Goal: Information Seeking & Learning: Learn about a topic

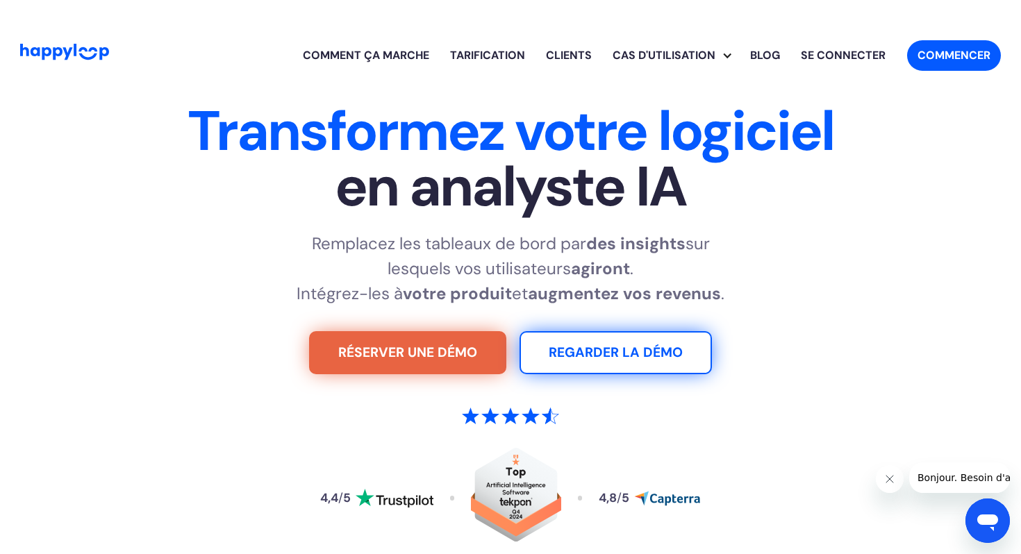
click at [502, 54] on font "Tarification" at bounding box center [487, 55] width 75 height 15
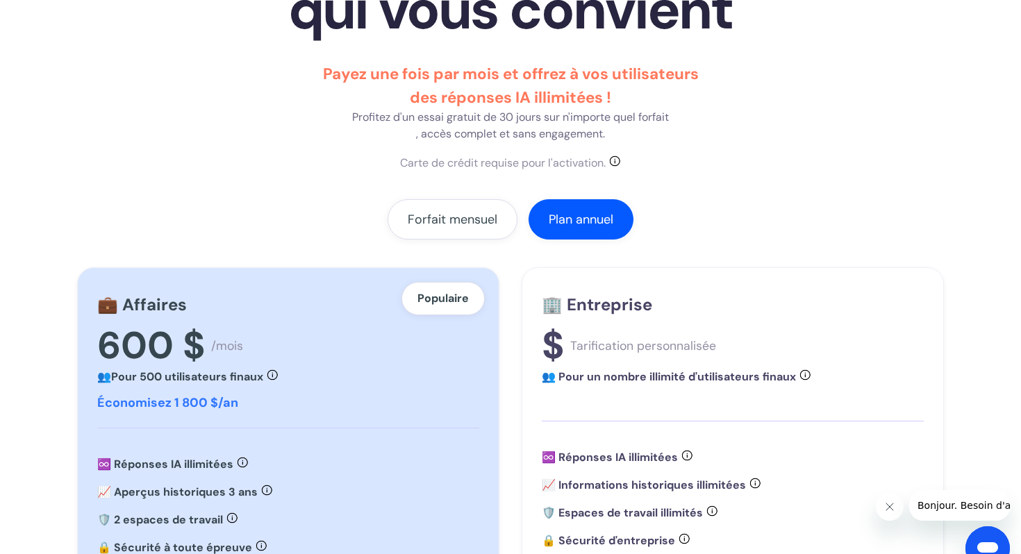
scroll to position [284, 0]
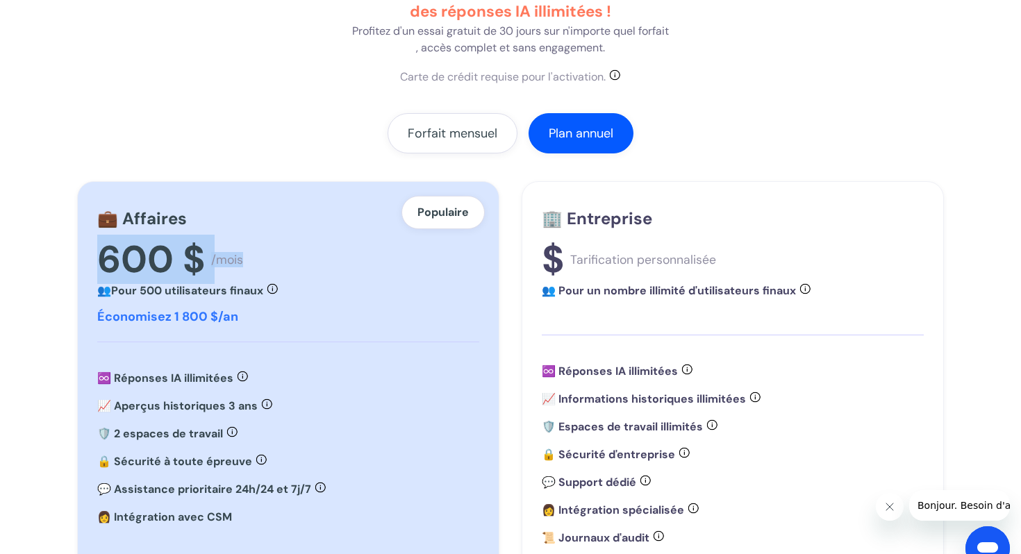
drag, startPoint x: 276, startPoint y: 263, endPoint x: 69, endPoint y: 256, distance: 207.1
click at [69, 256] on section "Tarification Choisissez le plan qui vous convient Payez une fois par mois et of…" at bounding box center [510, 424] width 1021 height 1251
click at [302, 242] on div "600 $ /mois" at bounding box center [288, 260] width 382 height 46
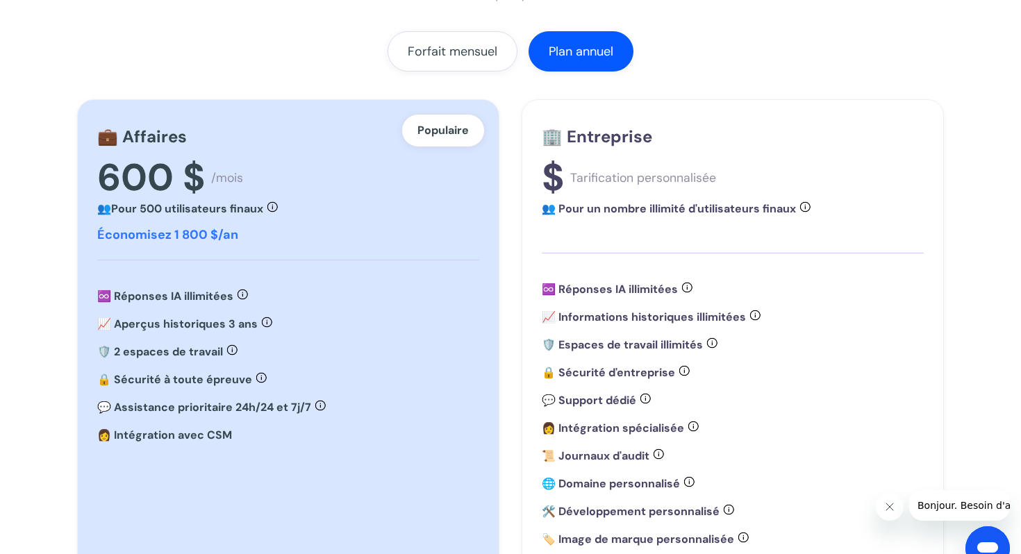
scroll to position [391, 0]
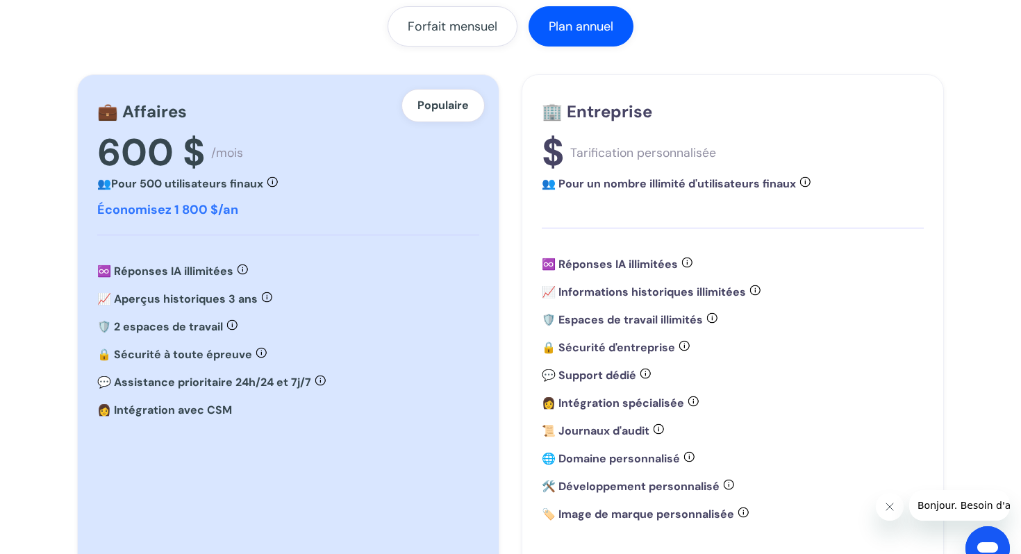
click at [318, 167] on div "600 $ /mois" at bounding box center [288, 153] width 382 height 46
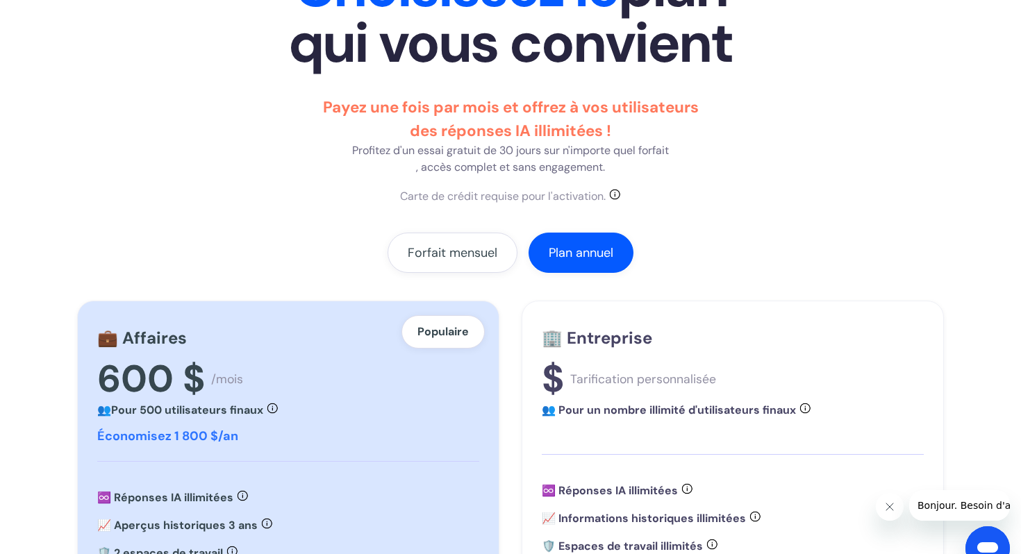
scroll to position [0, 0]
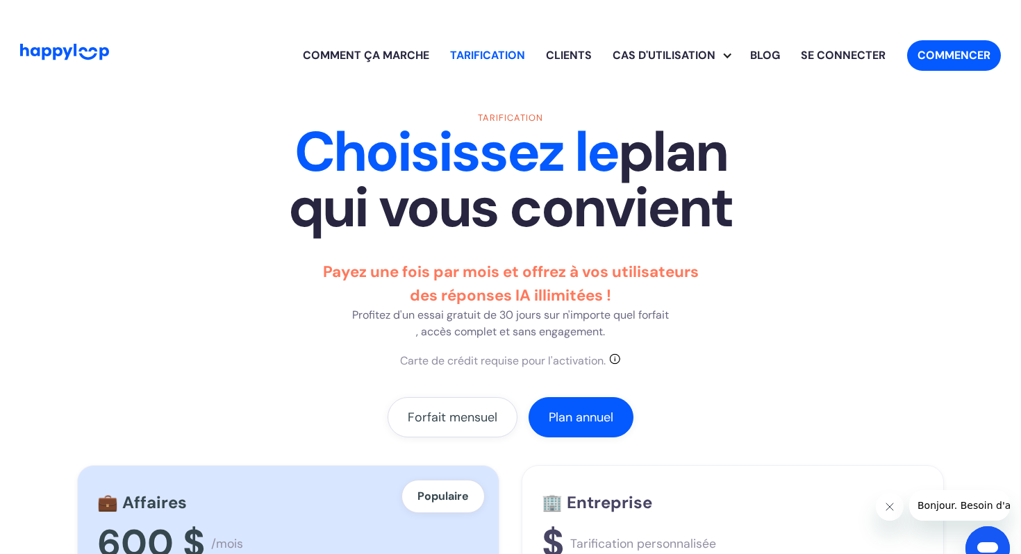
click at [414, 53] on font "Comment ça marche" at bounding box center [366, 55] width 126 height 15
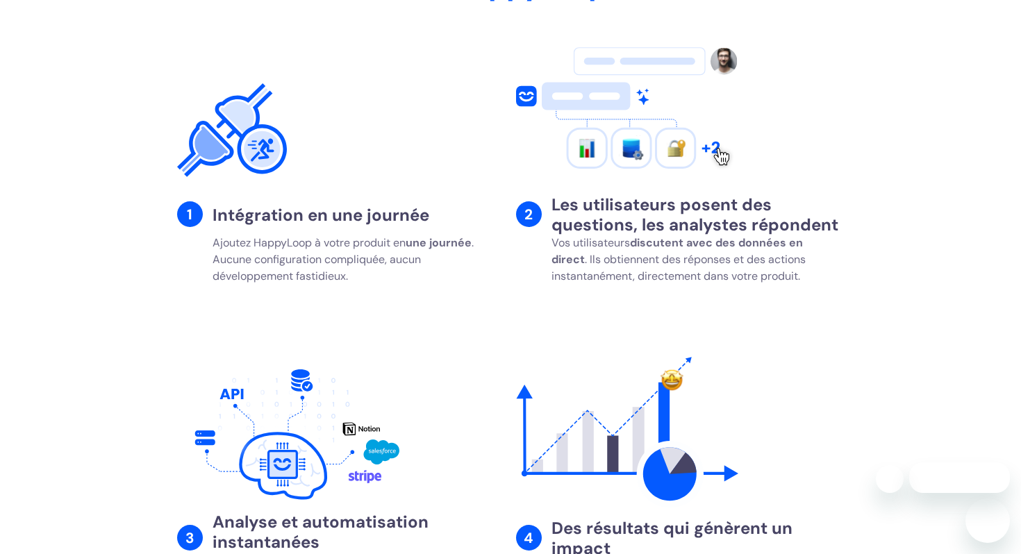
scroll to position [2167, 0]
drag, startPoint x: 824, startPoint y: 317, endPoint x: 550, endPoint y: 241, distance: 284.6
click at [550, 241] on div "2 Les utilisateurs posent des questions, les analystes répondent [PERSON_NAME] …" at bounding box center [680, 248] width 328 height 94
click at [682, 283] on font ". Ils obtiennent des réponses et des actions instantanément, directement dans v…" at bounding box center [678, 267] width 254 height 31
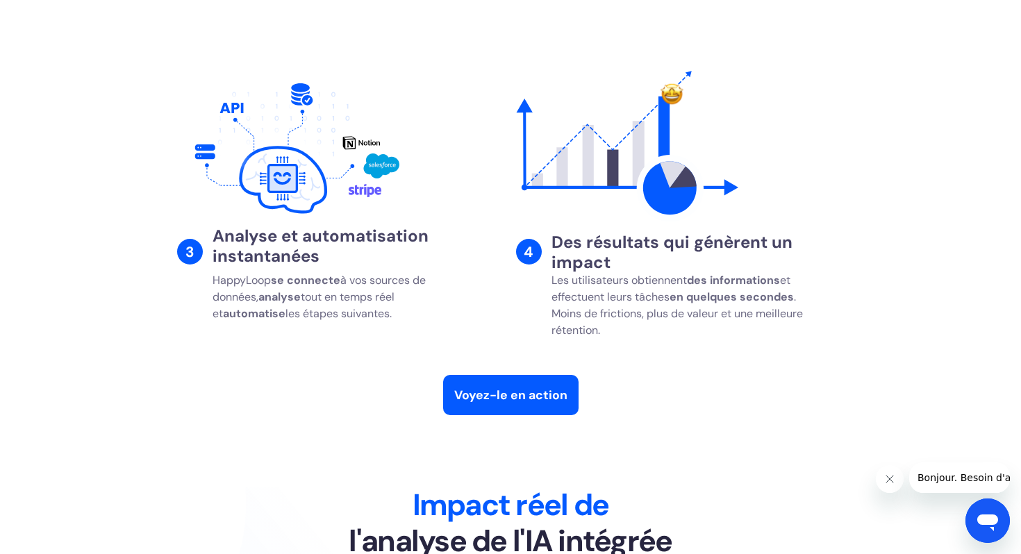
scroll to position [2460, 0]
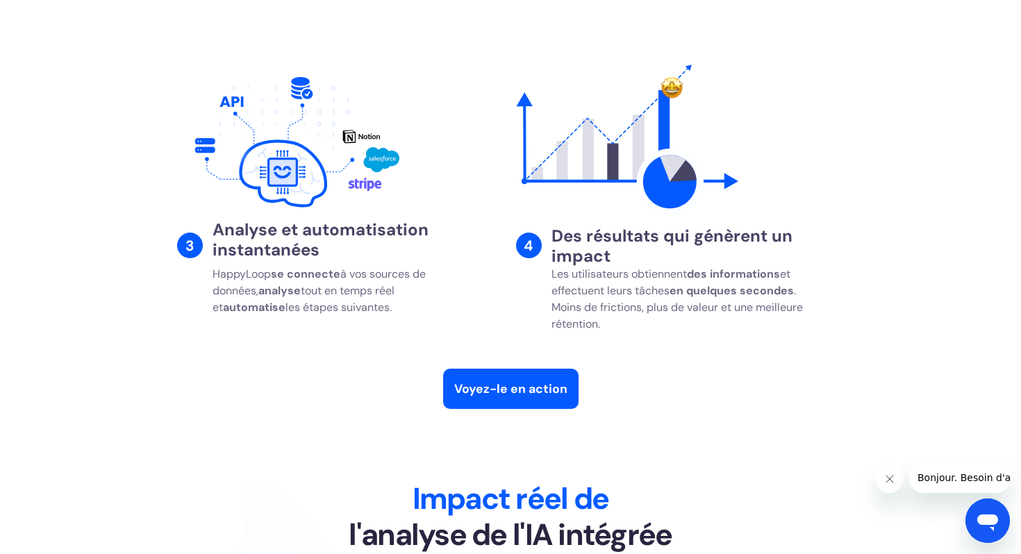
drag, startPoint x: 383, startPoint y: 342, endPoint x: 217, endPoint y: 263, distance: 183.9
click at [217, 263] on div "3 Analyse et automatisation instantanées HappyLoop se connecte à vos sources de…" at bounding box center [341, 280] width 328 height 94
click at [350, 260] on h3 "Analyse et automatisation instantanées" at bounding box center [359, 240] width 292 height 40
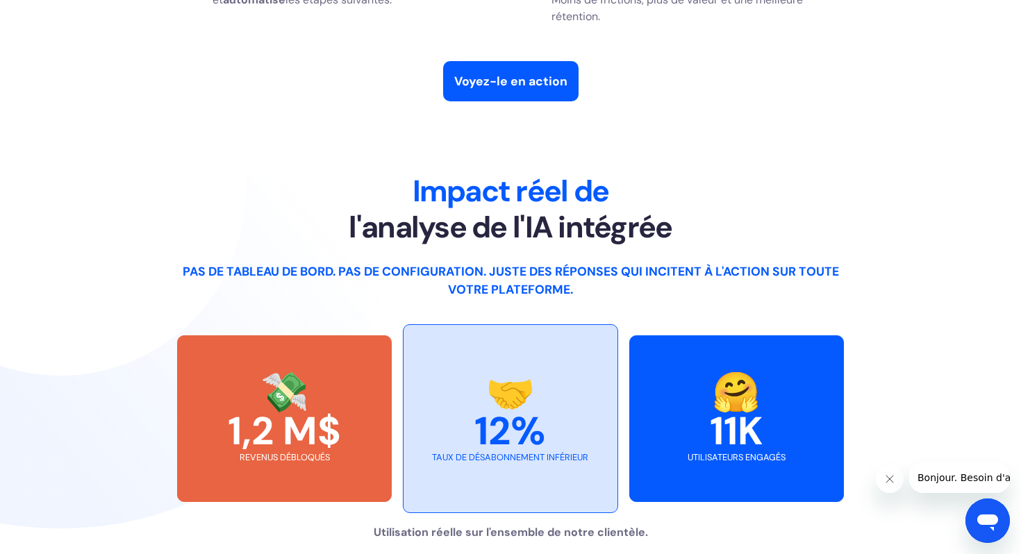
scroll to position [2773, 0]
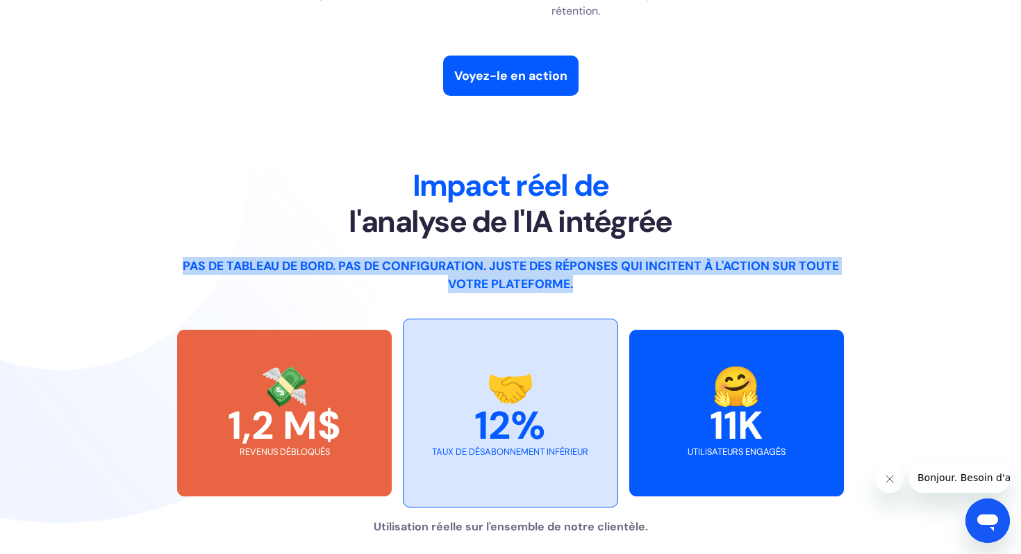
drag, startPoint x: 581, startPoint y: 317, endPoint x: 151, endPoint y: 301, distance: 430.2
click at [151, 301] on div "Impact réel de l'analyse de l'IA intégrée Pas de tableau de bord. Pas de config…" at bounding box center [510, 409] width 980 height 483
click at [349, 292] on font "Pas de tableau de bord. Pas de configuration. Juste des réponses qui incitent à…" at bounding box center [511, 274] width 656 height 33
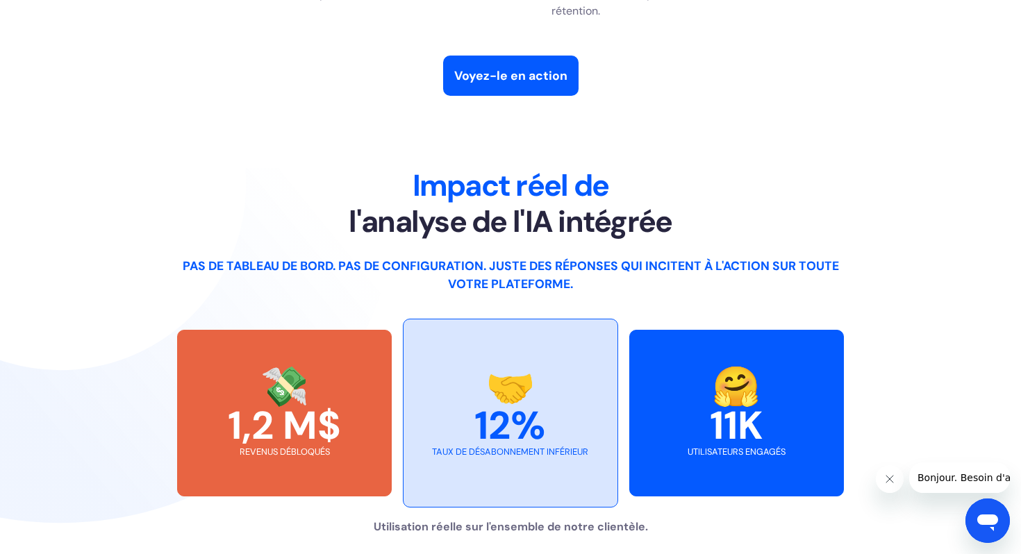
click at [524, 292] on font "Pas de tableau de bord. Pas de configuration. Juste des réponses qui incitent à…" at bounding box center [511, 274] width 656 height 33
click at [624, 292] on font "Pas de tableau de bord. Pas de configuration. Juste des réponses qui incitent à…" at bounding box center [511, 274] width 656 height 33
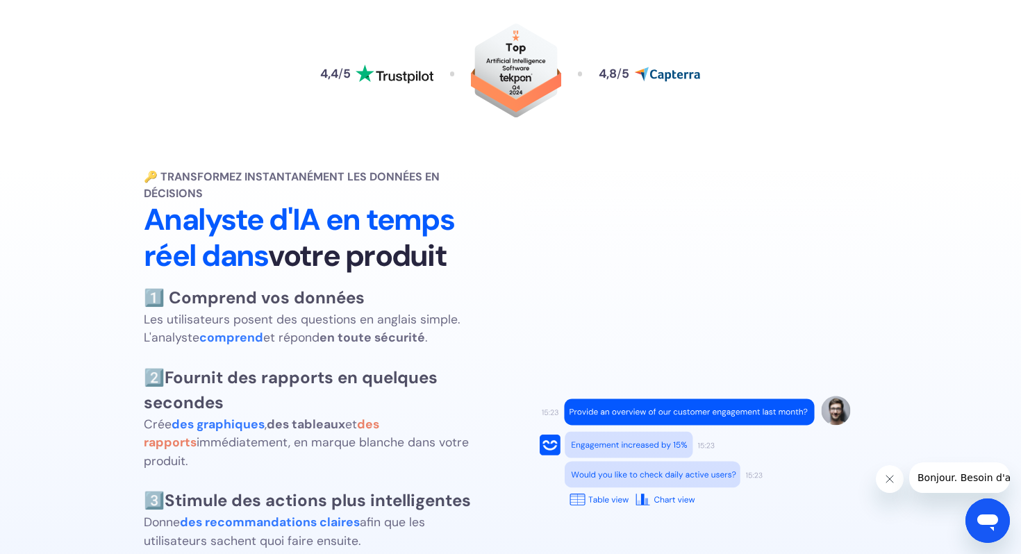
scroll to position [0, 0]
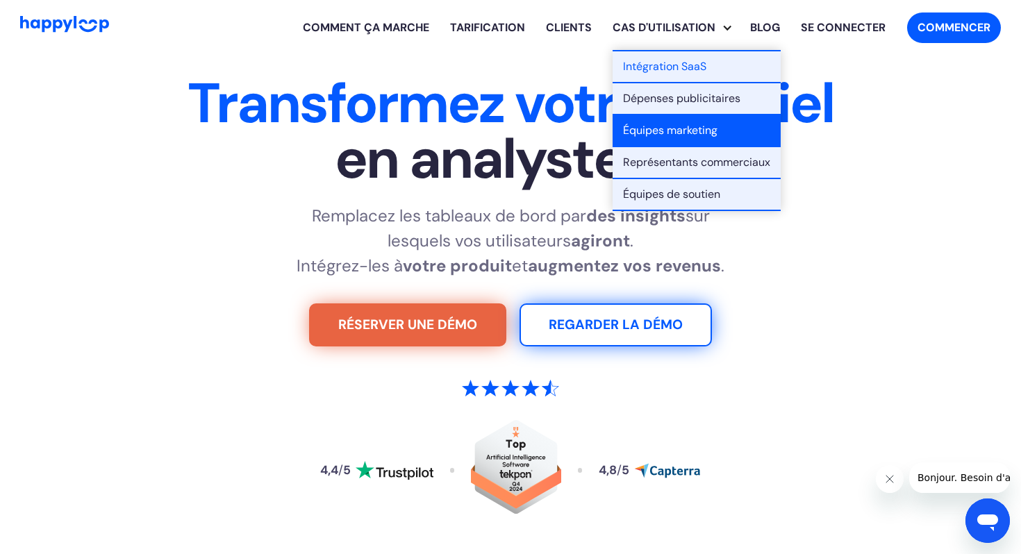
click at [666, 133] on font "Équipes marketing" at bounding box center [670, 130] width 94 height 15
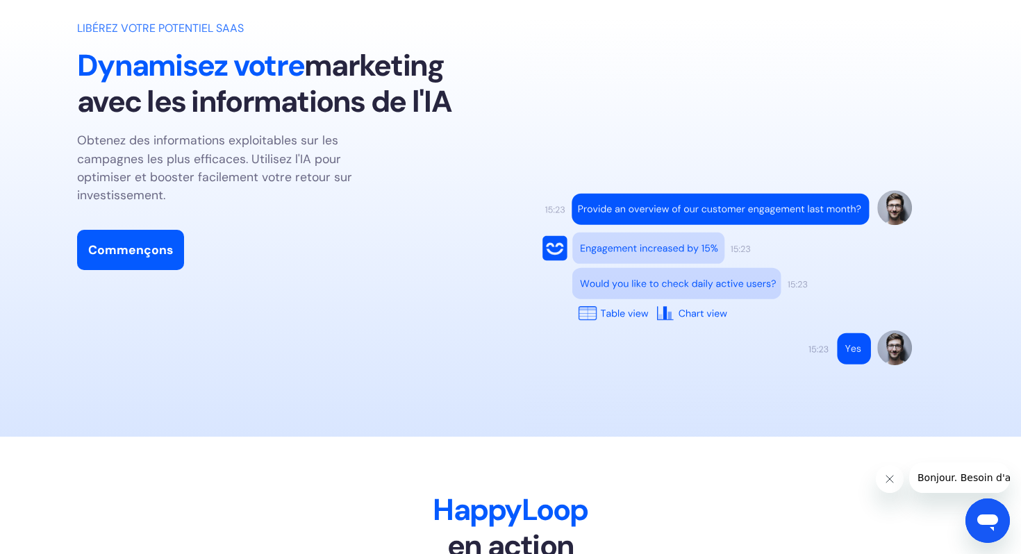
scroll to position [1404, 0]
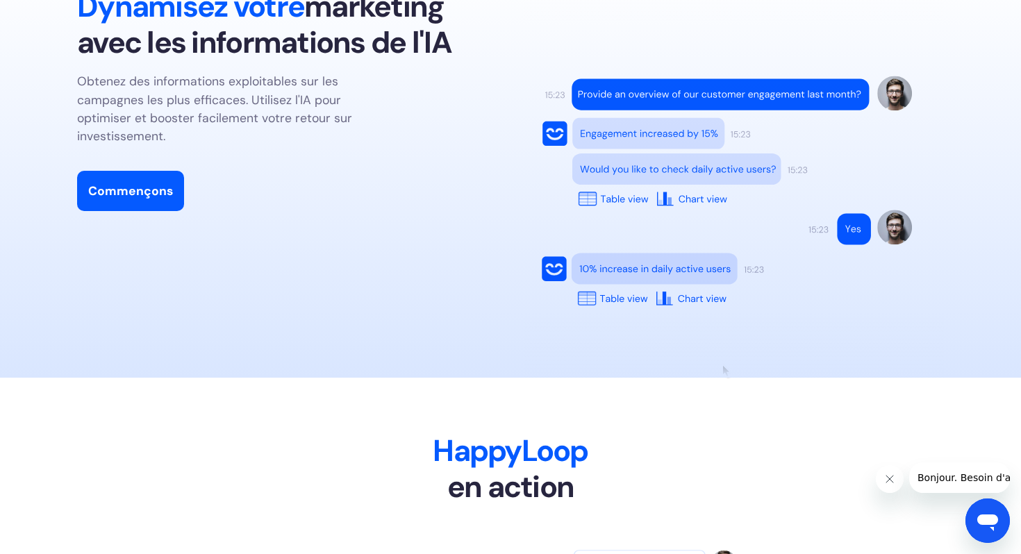
click at [340, 115] on font "Obtenez des informations exploitables sur les campagnes les plus efficaces. Uti…" at bounding box center [214, 109] width 275 height 70
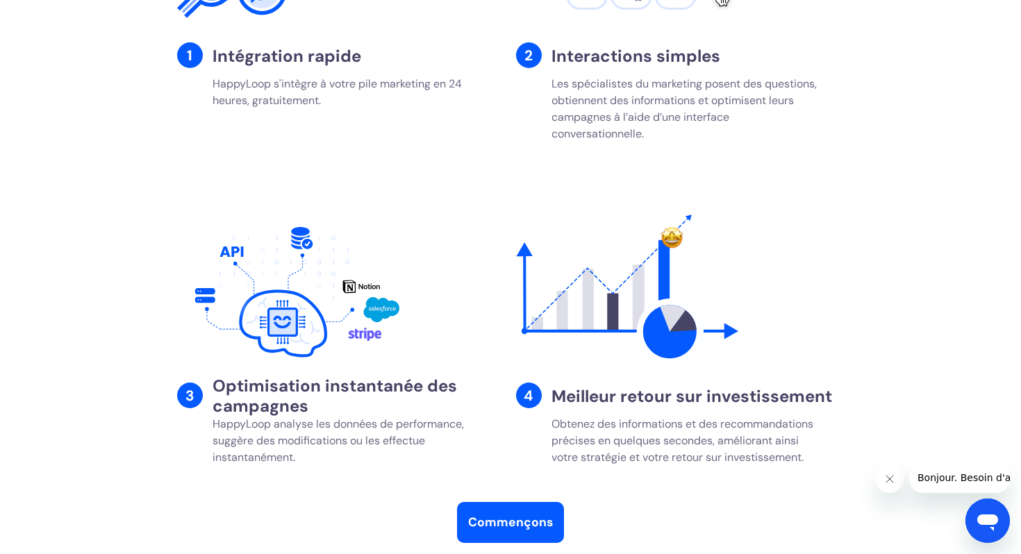
scroll to position [2046, 0]
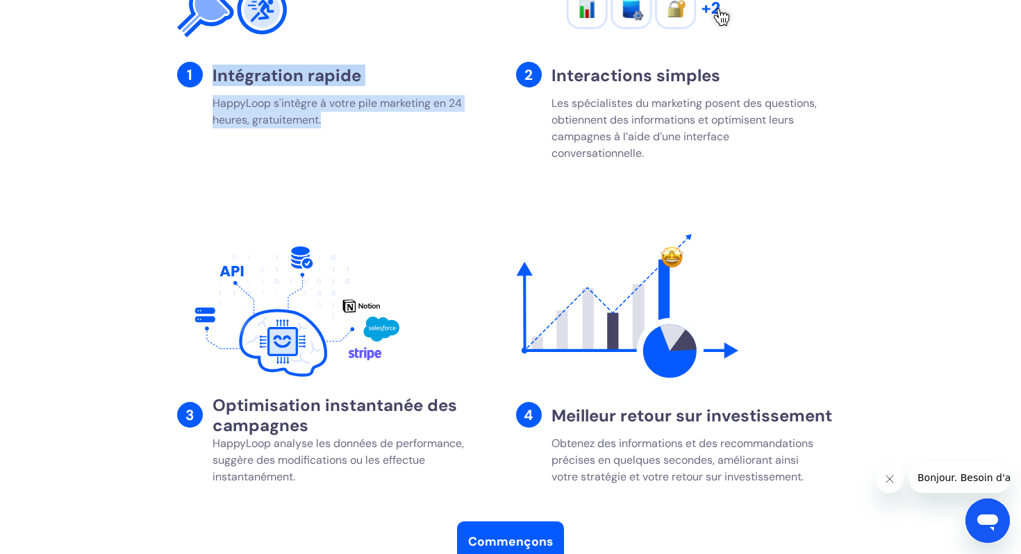
drag, startPoint x: 332, startPoint y: 126, endPoint x: 213, endPoint y: 71, distance: 131.7
click at [213, 71] on div "1 Intégration rapide HappyLoop s'intègre à votre pile marketing en 24 heures, g…" at bounding box center [341, 101] width 328 height 78
click at [593, 127] on p "Les spécialistes du marketing posent des questions, obtiennent des informations…" at bounding box center [684, 128] width 267 height 67
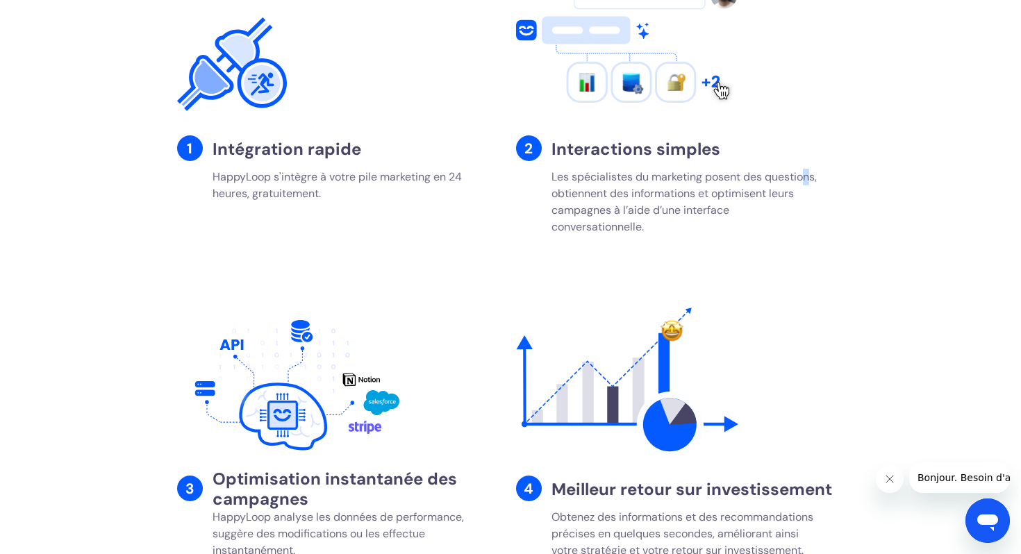
click at [593, 127] on img at bounding box center [627, 45] width 222 height 167
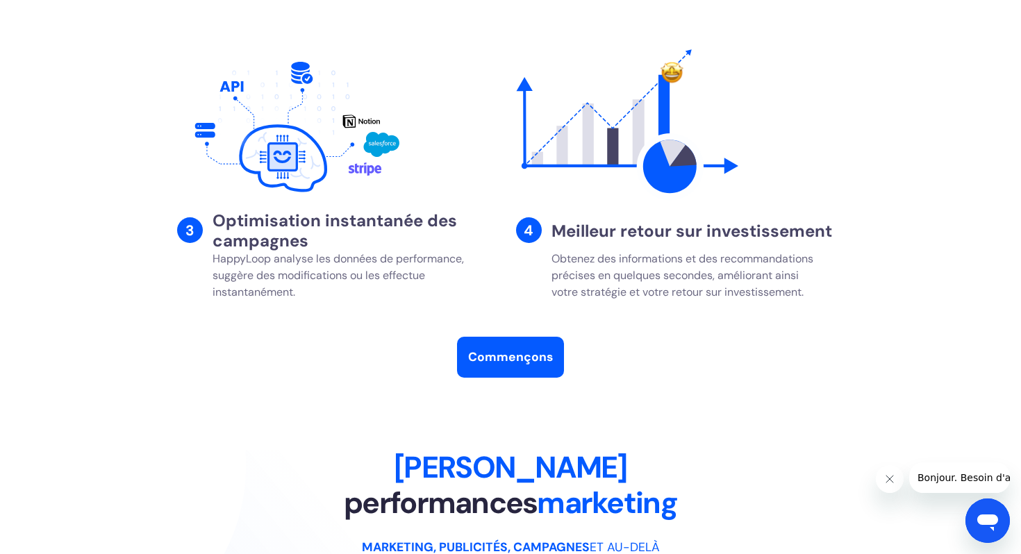
scroll to position [2238, 0]
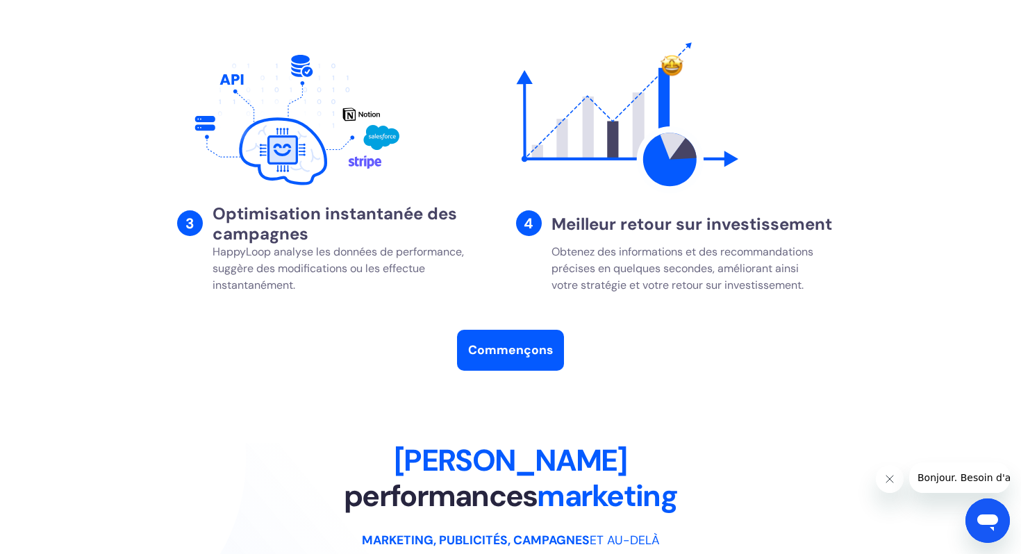
click at [315, 276] on p "HappyLoop analyse les données de performance, suggère des modifications ou les …" at bounding box center [346, 269] width 267 height 50
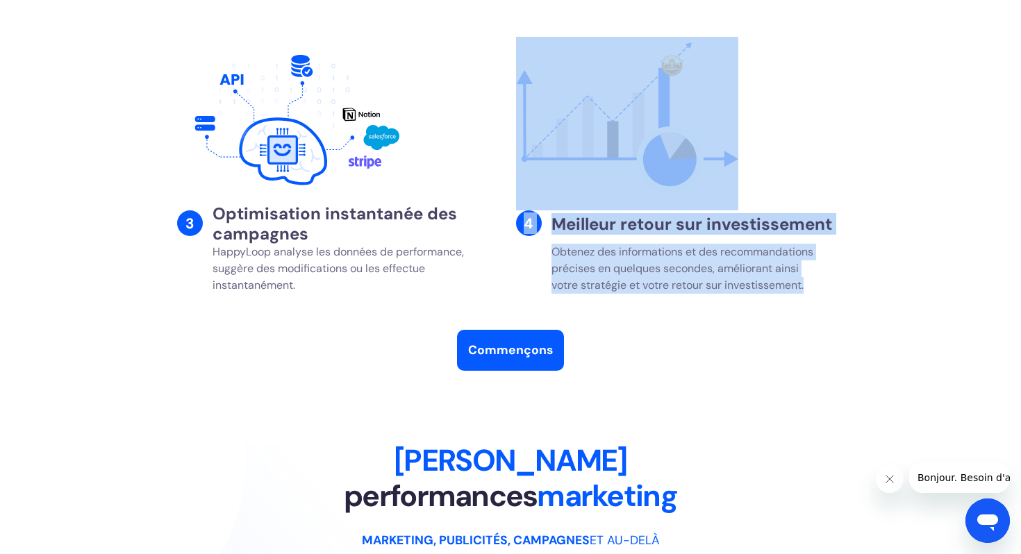
drag, startPoint x: 827, startPoint y: 280, endPoint x: 543, endPoint y: 202, distance: 294.5
click at [543, 202] on div "4 Meilleur retour sur investissement Obtenez des informations et des recommanda…" at bounding box center [680, 171] width 328 height 268
click at [622, 273] on font "Obtenez des informations et des recommandations précises en quelques secondes, …" at bounding box center [682, 268] width 262 height 48
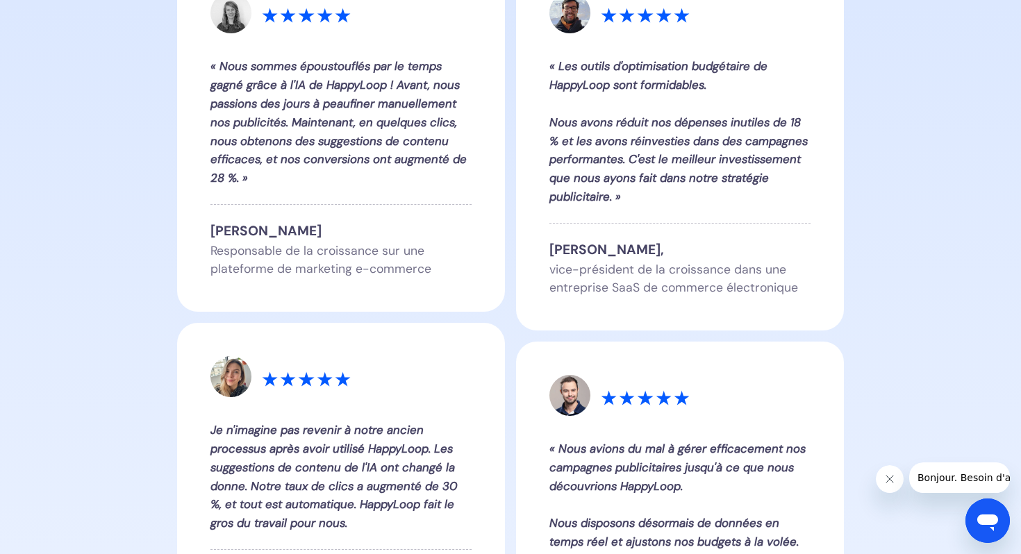
scroll to position [3354, 0]
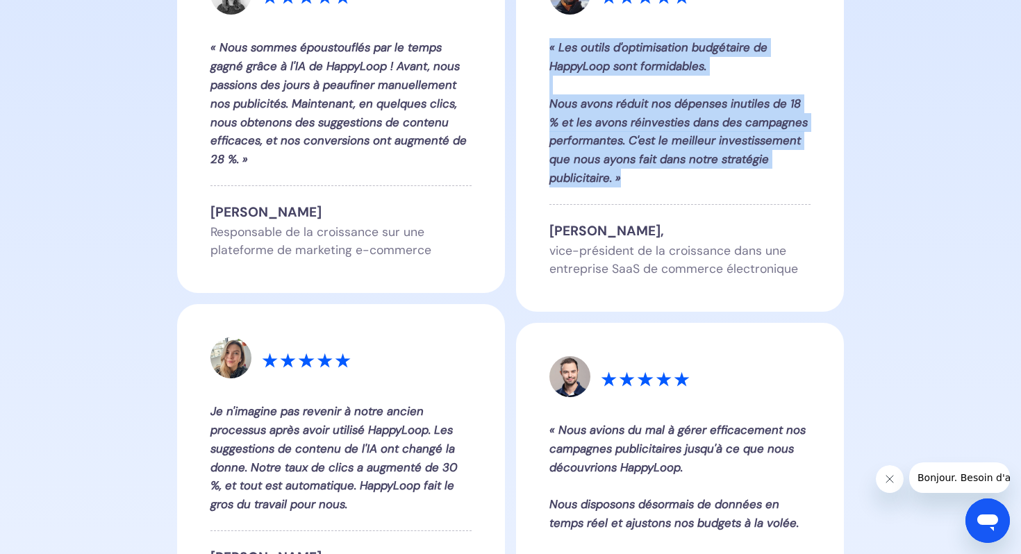
drag, startPoint x: 623, startPoint y: 193, endPoint x: 532, endPoint y: 45, distance: 173.7
click at [532, 45] on div "« Les outils d'optimisation budgétaire de HappyLoop sont formidables. Nous avon…" at bounding box center [680, 126] width 328 height 372
click at [634, 149] on div "« Les outils d'optimisation budgétaire de HappyLoop sont formidables. Nous avon…" at bounding box center [679, 112] width 261 height 149
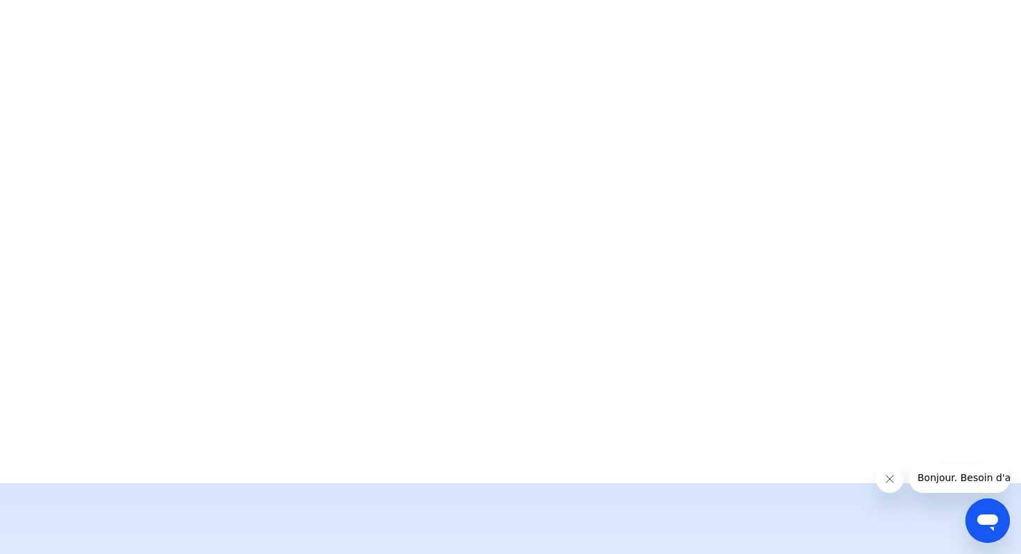
scroll to position [0, 0]
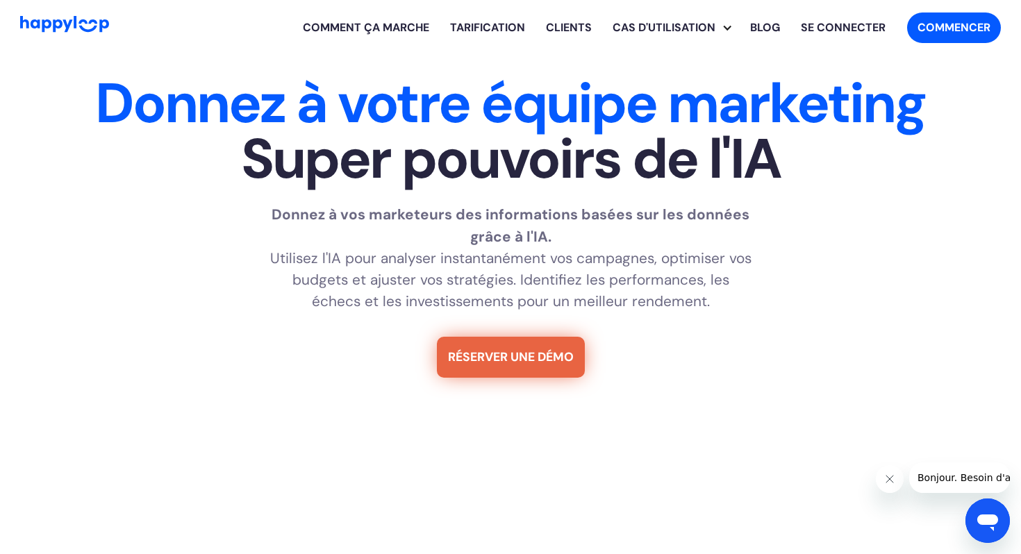
click at [377, 29] on font "Comment ça marche" at bounding box center [366, 27] width 126 height 15
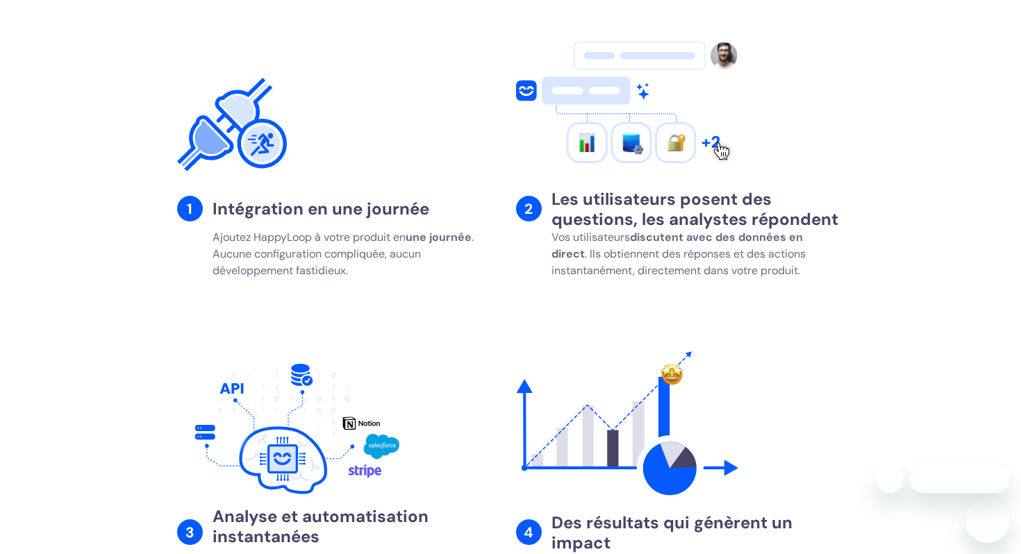
click at [663, 247] on font ". Ils obtiennent des réponses et des actions instantanément, directement dans v…" at bounding box center [678, 262] width 254 height 31
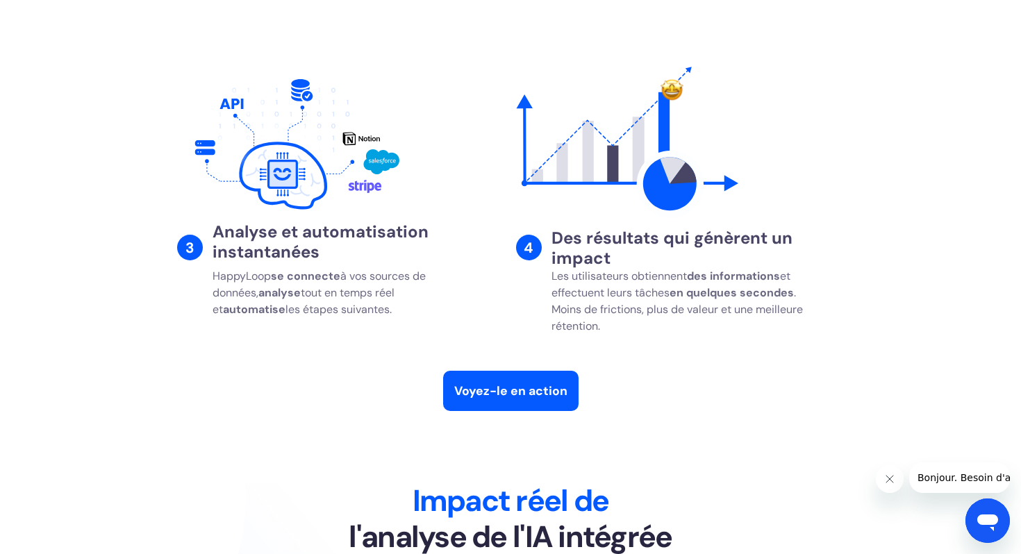
drag, startPoint x: 394, startPoint y: 244, endPoint x: 210, endPoint y: 166, distance: 200.1
click at [210, 166] on div "3 Analyse et automatisation instantanées HappyLoop se connecte à vos sources de…" at bounding box center [341, 203] width 328 height 285
click at [348, 285] on font "tout en temps réel et" at bounding box center [304, 300] width 182 height 31
drag, startPoint x: 615, startPoint y: 256, endPoint x: 544, endPoint y: 165, distance: 114.9
click at [544, 165] on div "4 Des résultats qui génèrent un impact Les utilisateurs obtiennent des informat…" at bounding box center [680, 203] width 328 height 285
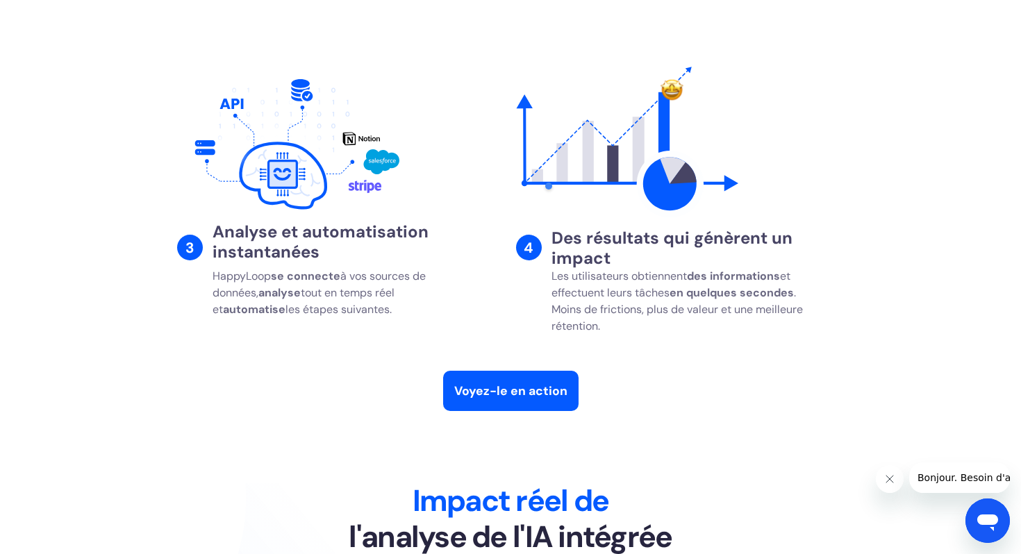
click at [642, 269] on font "Les utilisateurs obtiennent" at bounding box center [618, 276] width 135 height 15
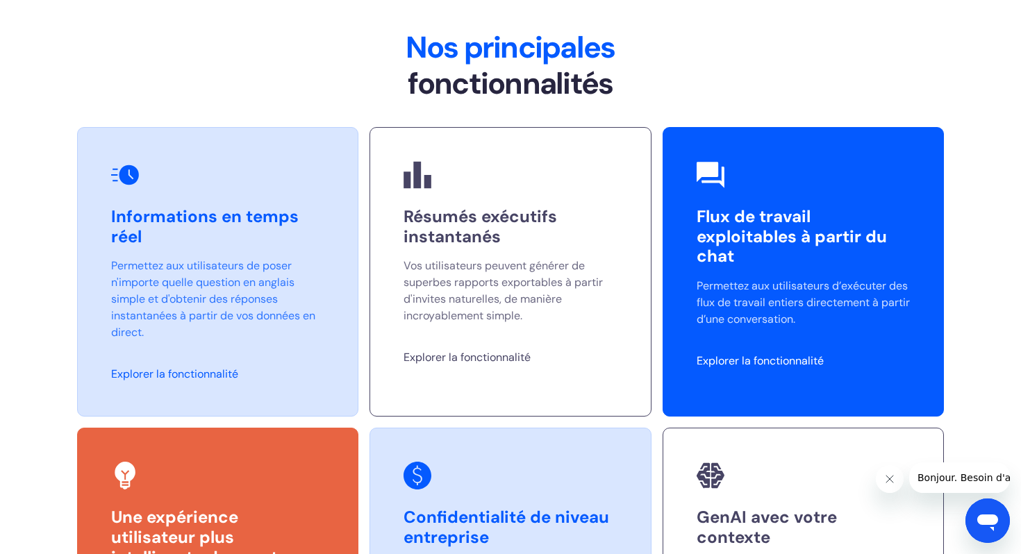
scroll to position [3537, 0]
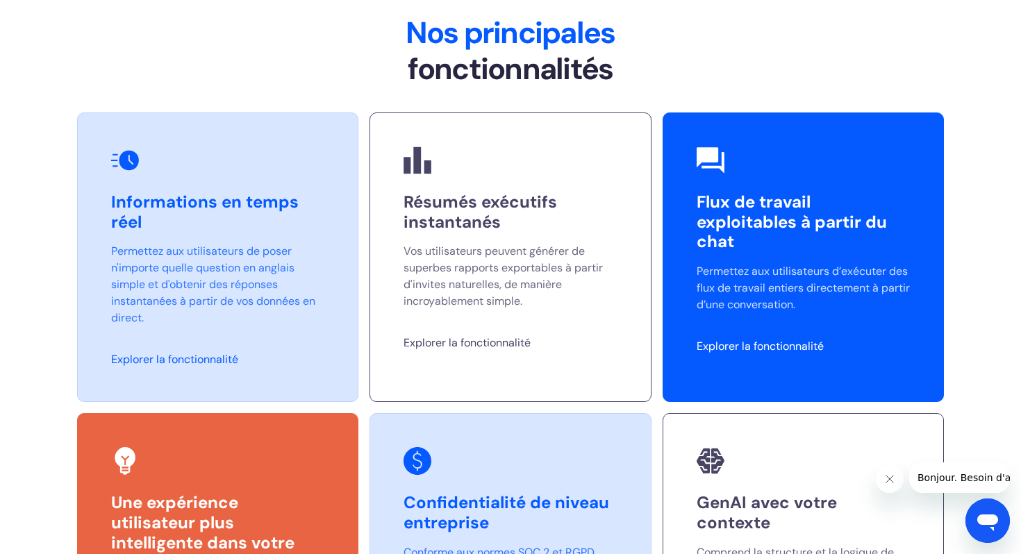
click at [247, 192] on h3 "Informations en temps réel" at bounding box center [217, 212] width 213 height 40
click at [253, 246] on p "Permettez aux utilisateurs de poser n'importe quelle question en anglais simple…" at bounding box center [217, 284] width 213 height 83
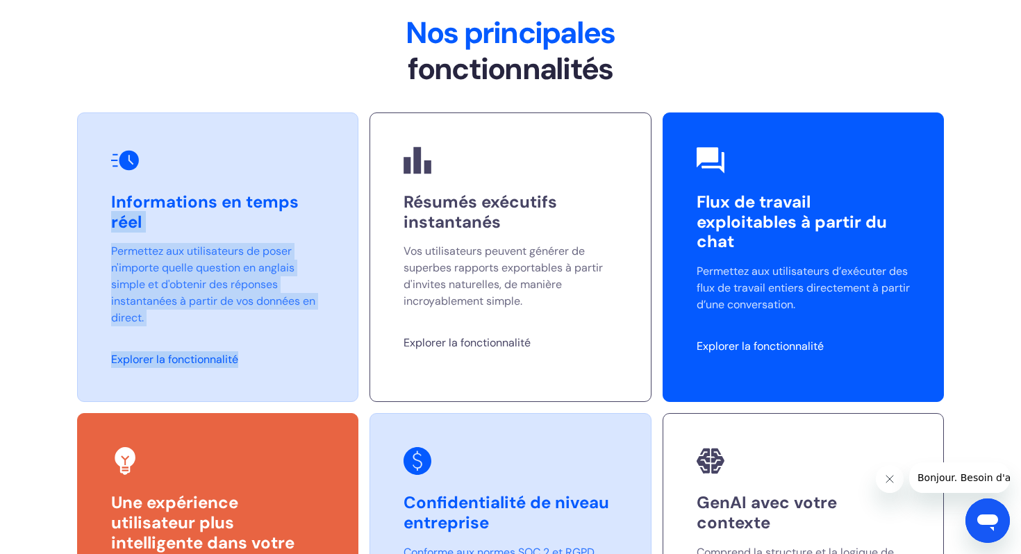
drag, startPoint x: 263, startPoint y: 288, endPoint x: 103, endPoint y: 163, distance: 202.3
click at [103, 163] on div "Informations en temps réel Permettez aux utilisateurs de poser n'importe quelle…" at bounding box center [217, 258] width 281 height 290
click at [222, 191] on div at bounding box center [167, 183] width 132 height 28
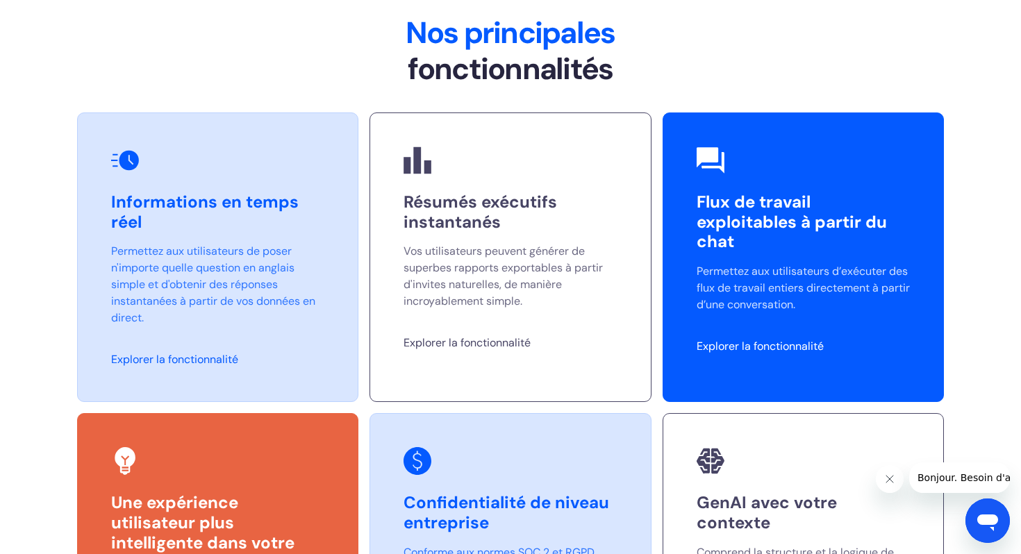
click at [240, 244] on font "Permettez aux utilisateurs de poser n'importe quelle question en anglais simple…" at bounding box center [213, 284] width 204 height 81
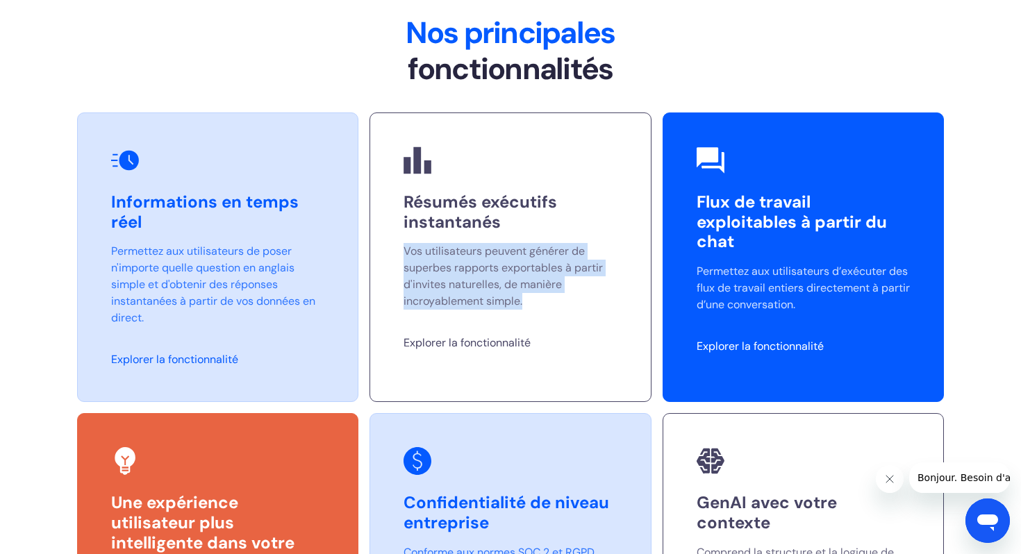
drag, startPoint x: 522, startPoint y: 238, endPoint x: 394, endPoint y: 183, distance: 139.7
click at [394, 183] on div "Résumés exécutifs instantanés Vos utilisateurs peuvent générer de superbes rapp…" at bounding box center [509, 258] width 281 height 290
click at [494, 244] on font "Vos utilisateurs peuvent générer de superbes rapports exportables à partir d'in…" at bounding box center [502, 276] width 199 height 65
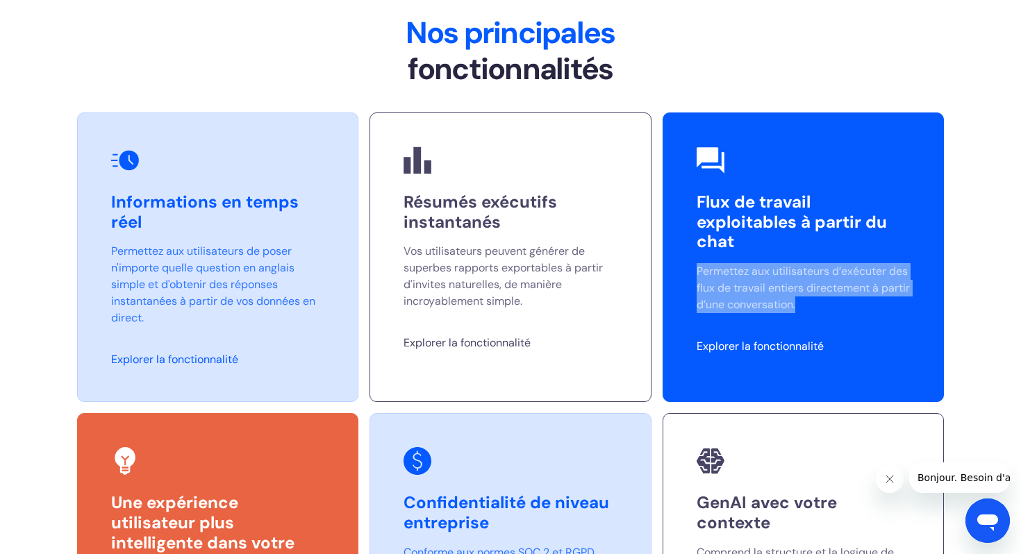
drag, startPoint x: 830, startPoint y: 244, endPoint x: 690, endPoint y: 200, distance: 147.2
click at [690, 200] on div "Flux de travail exploitables à partir du chat Permettez aux utilisateurs d’exéc…" at bounding box center [803, 258] width 281 height 290
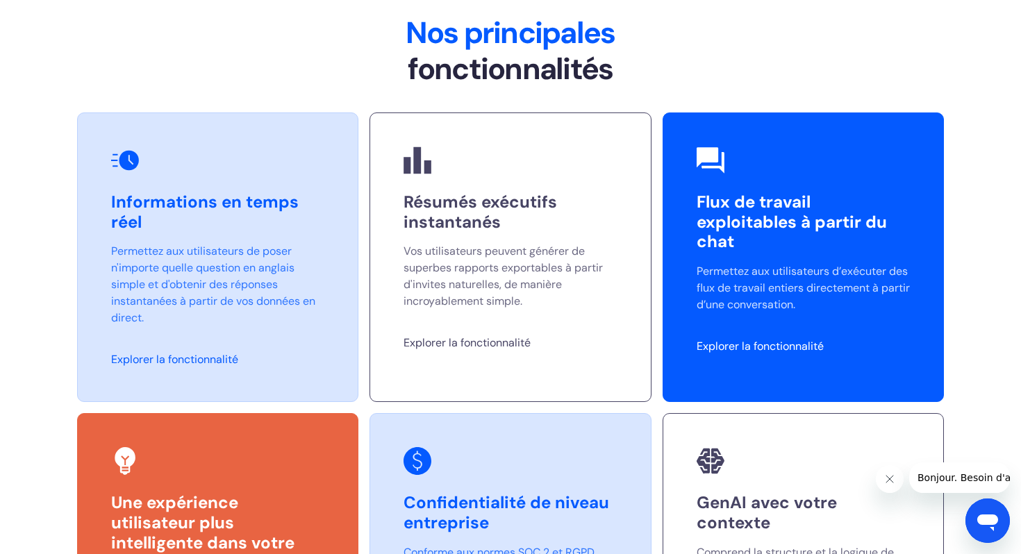
click at [773, 249] on div "Flux de travail exploitables à partir du chat Permettez aux utilisateurs d’exéc…" at bounding box center [803, 258] width 281 height 290
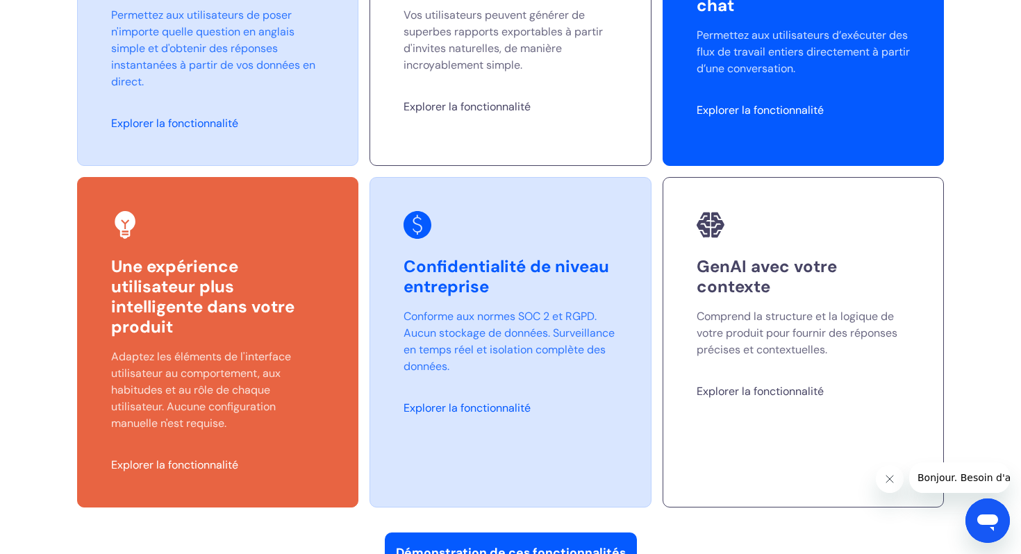
scroll to position [3787, 0]
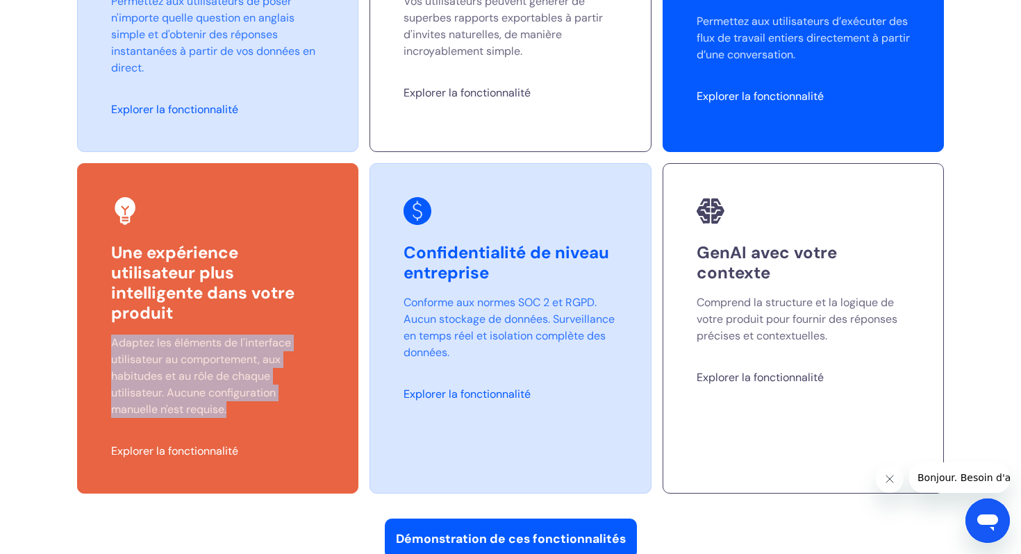
drag, startPoint x: 229, startPoint y: 340, endPoint x: 97, endPoint y: 261, distance: 154.5
click at [97, 261] on div "Une expérience utilisateur plus intelligente dans votre produit Adaptez les élé…" at bounding box center [217, 328] width 281 height 330
click at [336, 273] on div "Une expérience utilisateur plus intelligente dans votre produit Adaptez les élé…" at bounding box center [217, 328] width 281 height 330
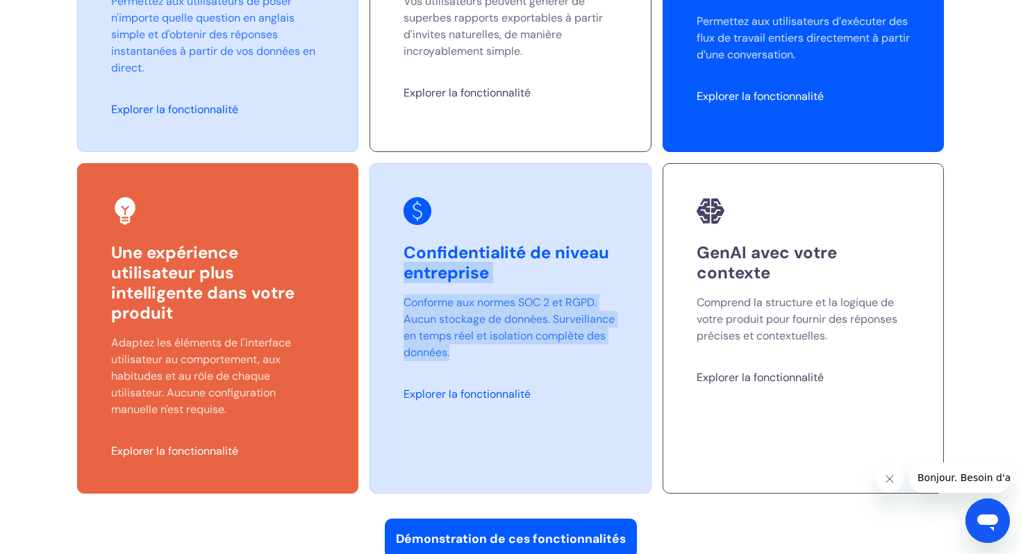
drag, startPoint x: 462, startPoint y: 283, endPoint x: 397, endPoint y: 207, distance: 99.5
click at [397, 207] on div "Confidentialité de niveau entreprise Conforme aux normes SOC 2 et RGPD. Aucun s…" at bounding box center [509, 328] width 281 height 330
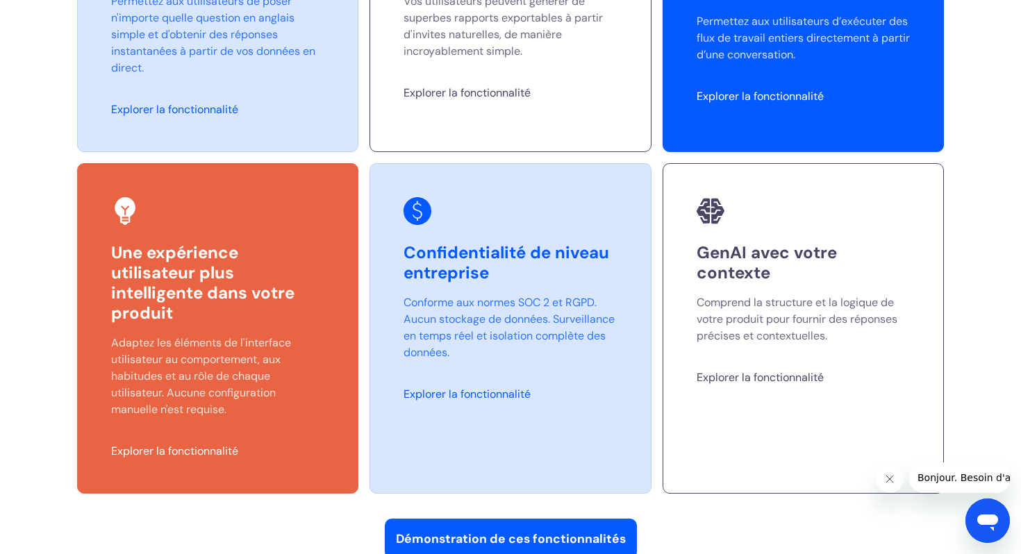
click at [508, 242] on font "Confidentialité de niveau entreprise" at bounding box center [506, 263] width 206 height 42
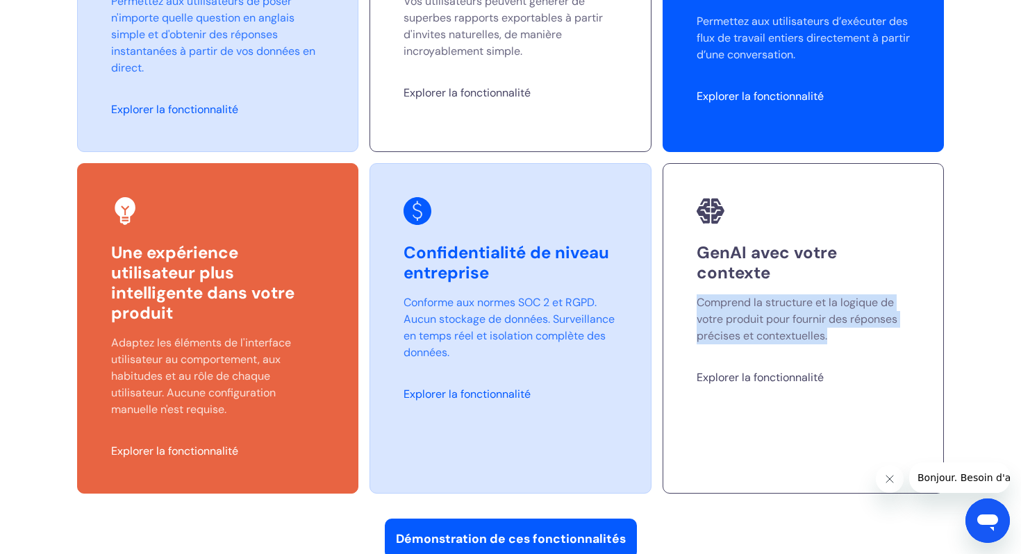
drag, startPoint x: 840, startPoint y: 267, endPoint x: 685, endPoint y: 224, distance: 160.6
click at [685, 224] on div "GenAI avec votre contexte Comprend la structure et la logique de votre produit …" at bounding box center [803, 328] width 281 height 330
click at [740, 247] on div at bounding box center [749, 245] width 132 height 28
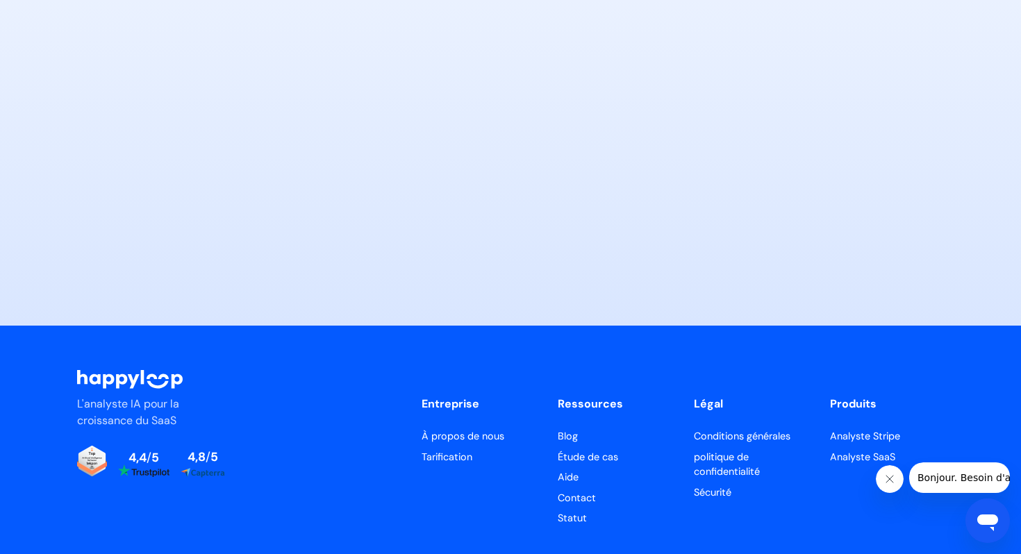
scroll to position [7089, 0]
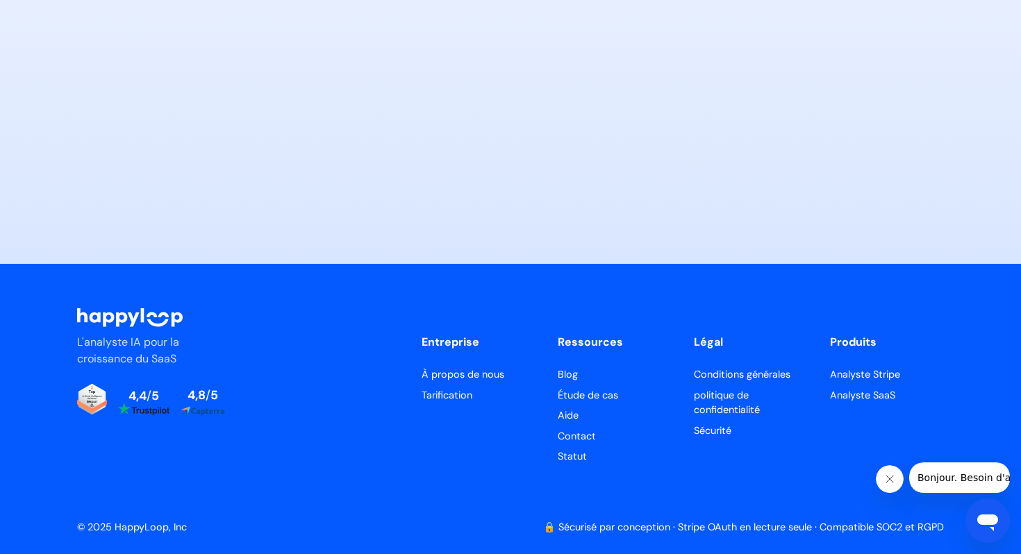
click at [460, 372] on font "À propos de nous" at bounding box center [463, 374] width 83 height 13
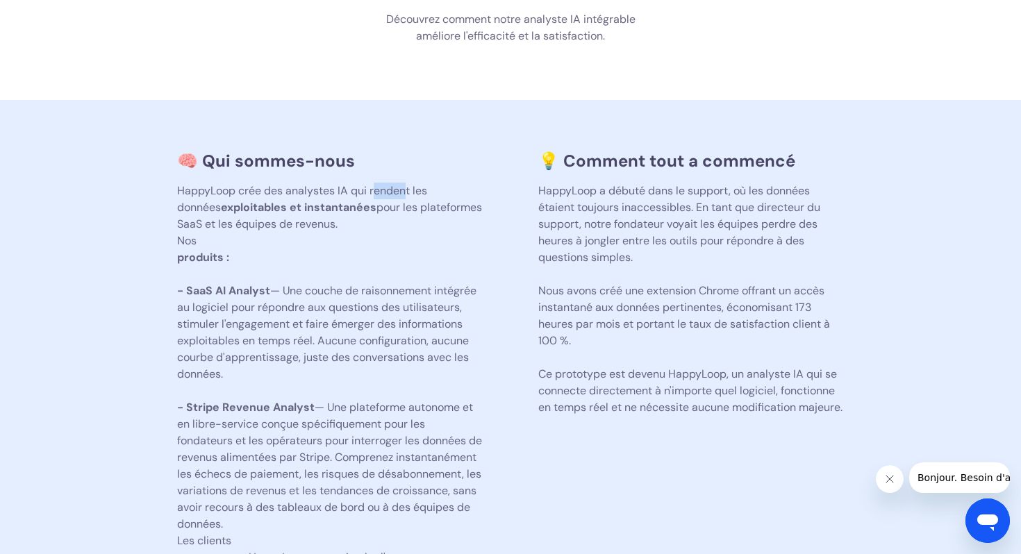
drag, startPoint x: 404, startPoint y: 189, endPoint x: 374, endPoint y: 188, distance: 30.6
click at [374, 188] on font "HappyLoop crée des analystes IA qui rendent les données" at bounding box center [302, 198] width 250 height 31
click at [396, 292] on font "— Une couche de raisonnement intégrée au logiciel pour répondre aux questions d…" at bounding box center [326, 332] width 299 height 98
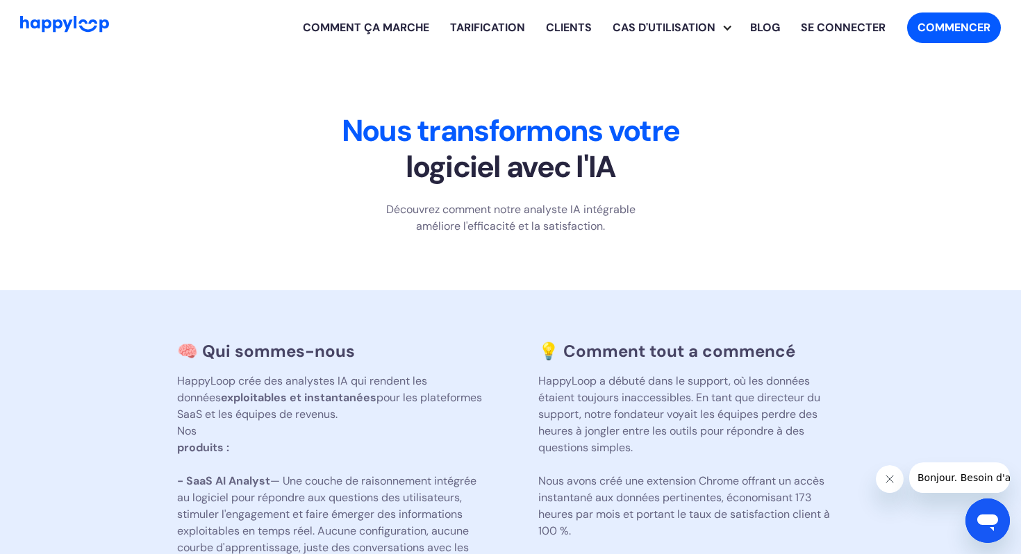
click at [510, 27] on font "Tarification" at bounding box center [487, 27] width 75 height 15
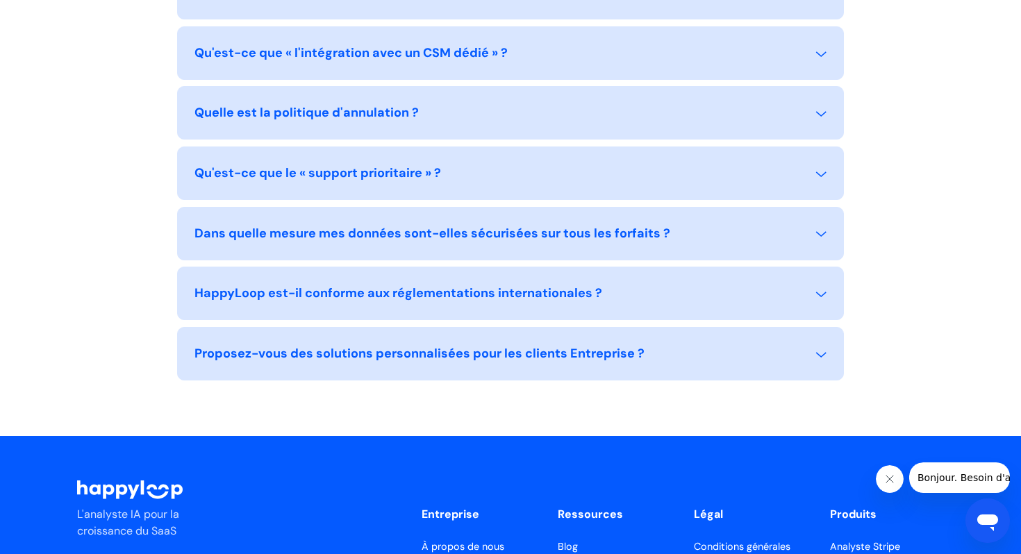
scroll to position [1672, 0]
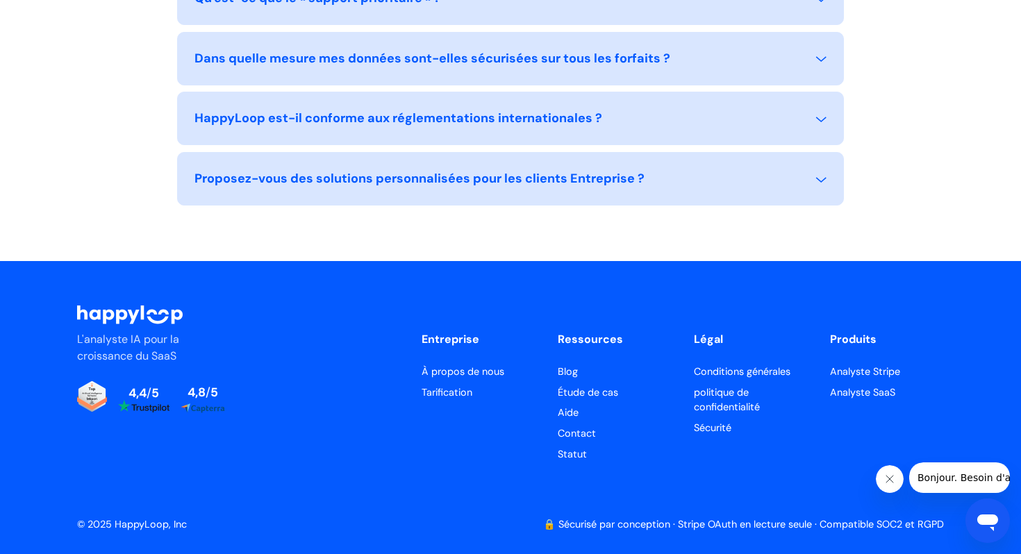
click at [454, 374] on font "À propos de nous" at bounding box center [463, 371] width 83 height 13
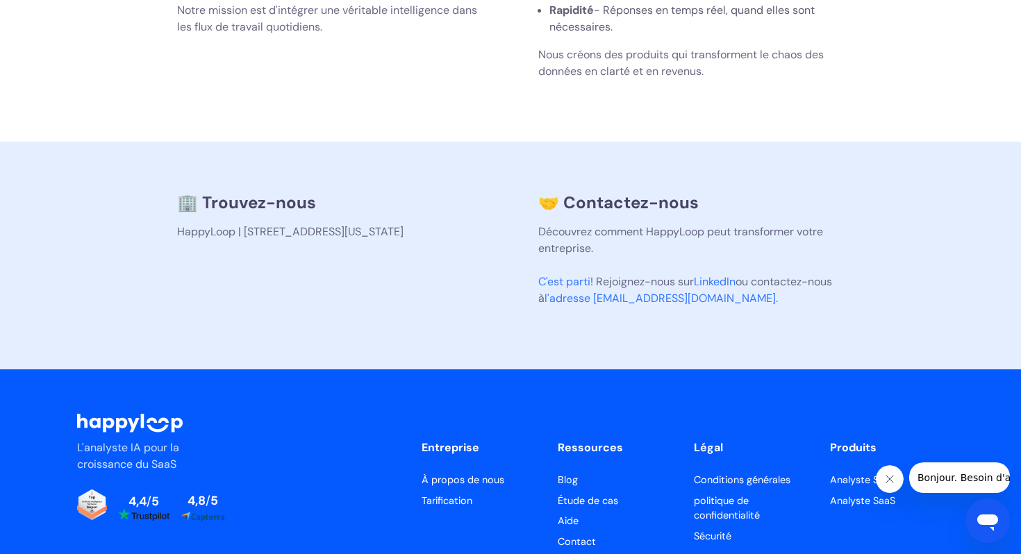
drag, startPoint x: 371, startPoint y: 249, endPoint x: 167, endPoint y: 231, distance: 204.9
click at [167, 231] on section "🏢 Trouvez-nous HappyLoop | [STREET_ADDRESS][US_STATE] 🤝 Contactez-nous Découvre…" at bounding box center [510, 256] width 1021 height 228
click at [397, 240] on p "HappyLoop | [STREET_ADDRESS][US_STATE]" at bounding box center [330, 232] width 306 height 17
